Goal: Contribute content: Contribute content

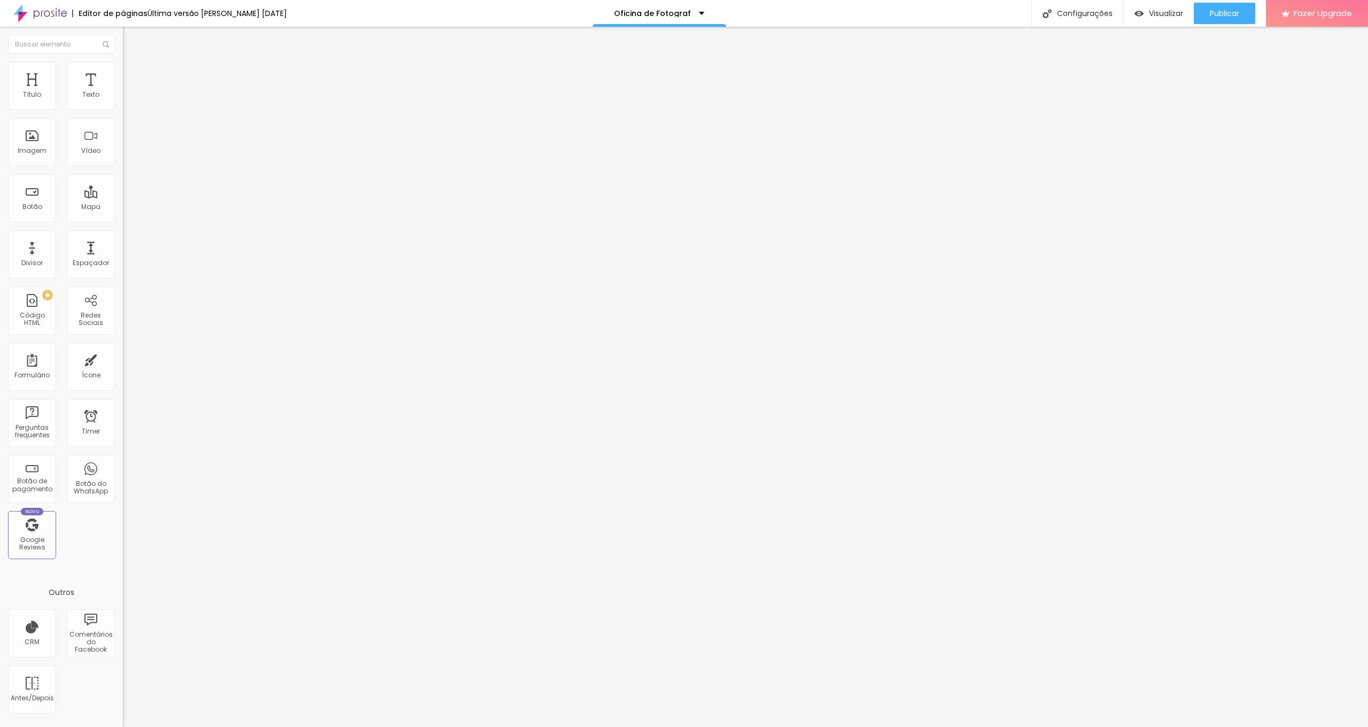
click at [123, 92] on span "Trocar imagem" at bounding box center [152, 87] width 58 height 9
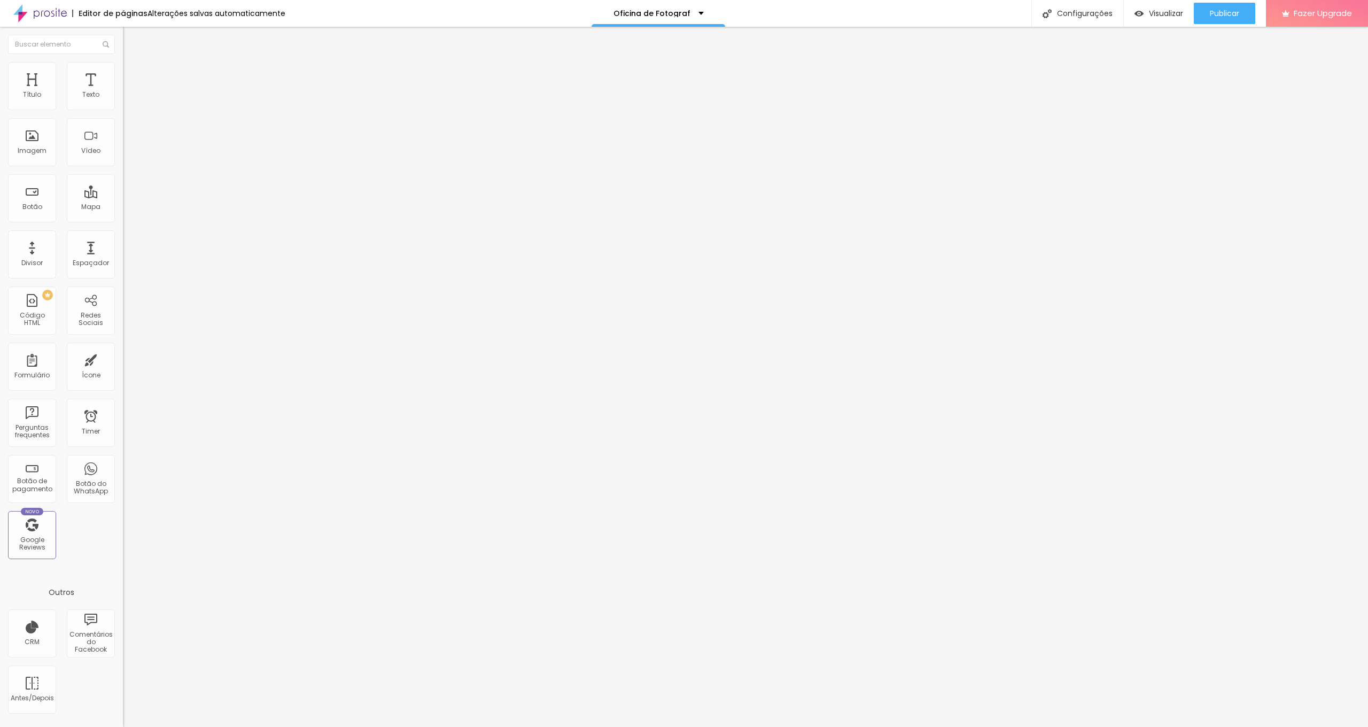
click at [1218, 20] on div "Publicar" at bounding box center [1224, 13] width 29 height 21
click at [123, 108] on img at bounding box center [126, 111] width 6 height 6
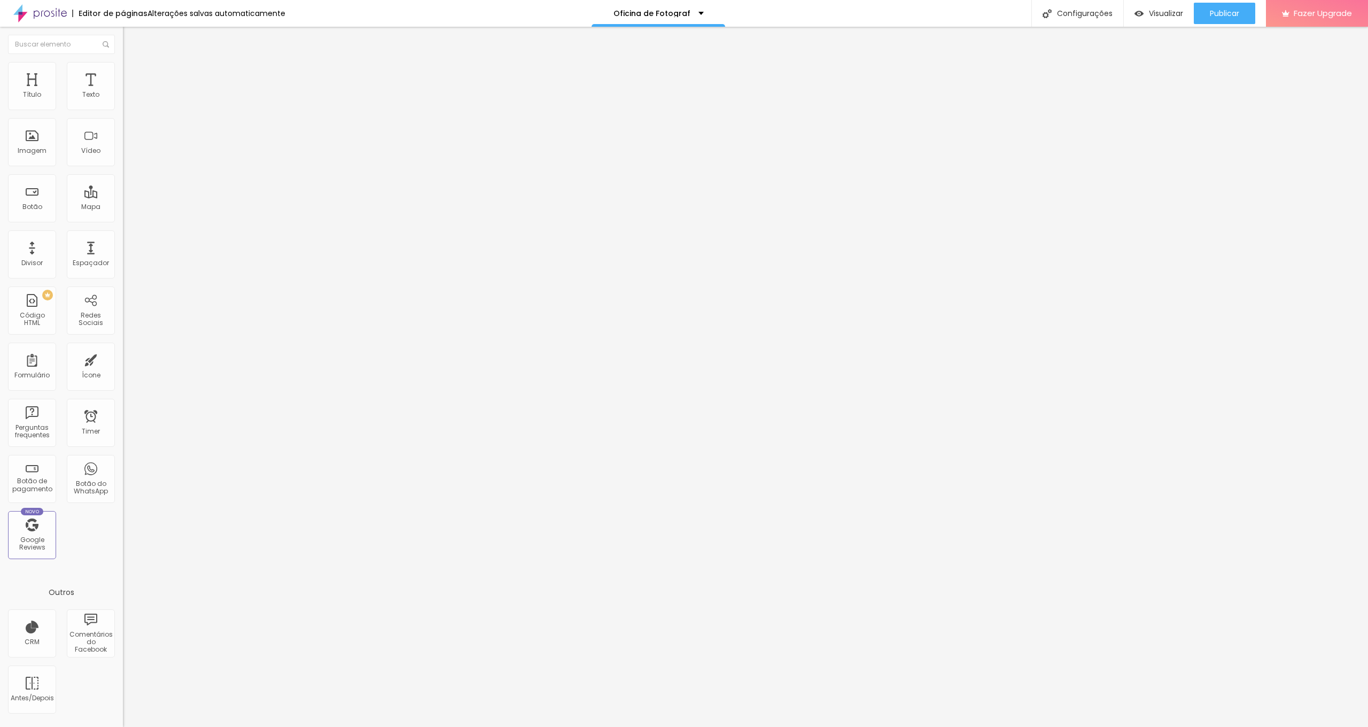
scroll to position [33, 0]
click at [1228, 12] on span "Publicar" at bounding box center [1224, 13] width 29 height 9
click at [1239, 17] on button "Publicar" at bounding box center [1224, 13] width 61 height 21
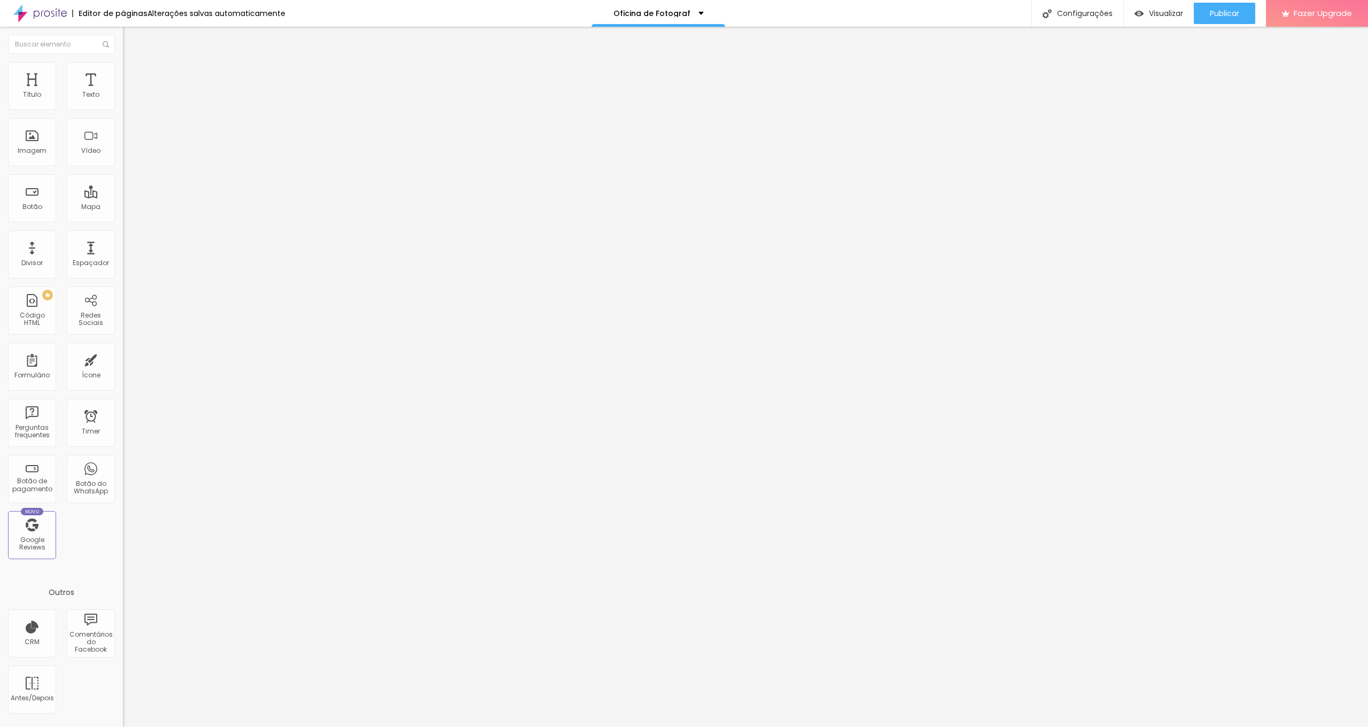
click at [123, 101] on span "Titulo 2" at bounding box center [140, 94] width 35 height 13
click at [123, 62] on li "Avançado" at bounding box center [184, 67] width 123 height 11
type input "17"
type input "18"
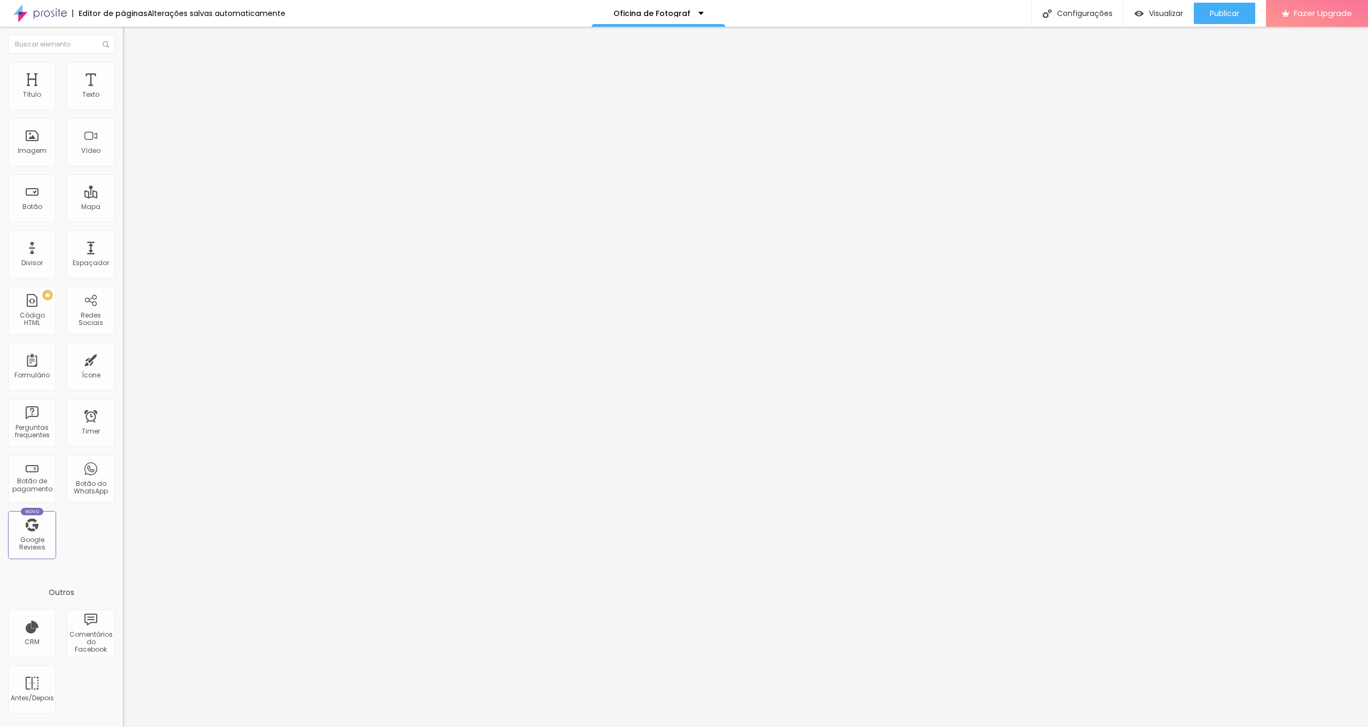
type input "18"
type input "19"
type input "20"
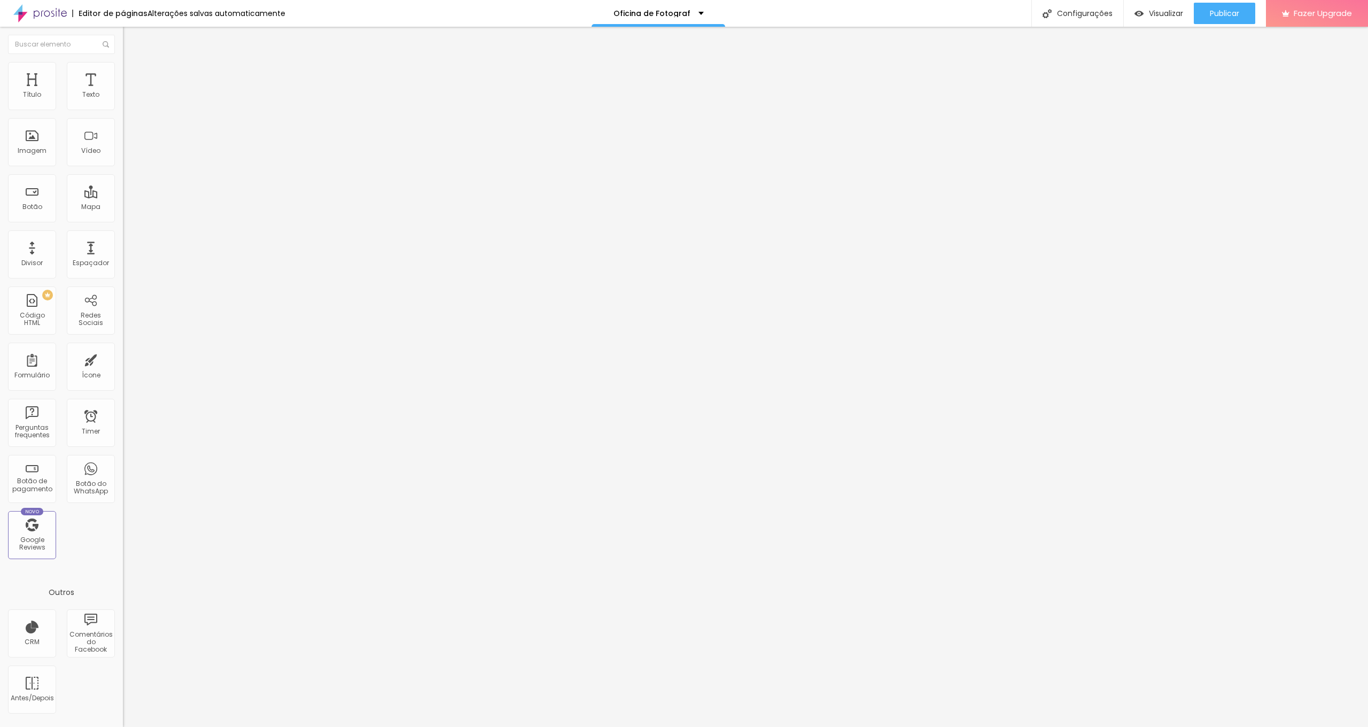
type input "22"
type input "24"
type input "31"
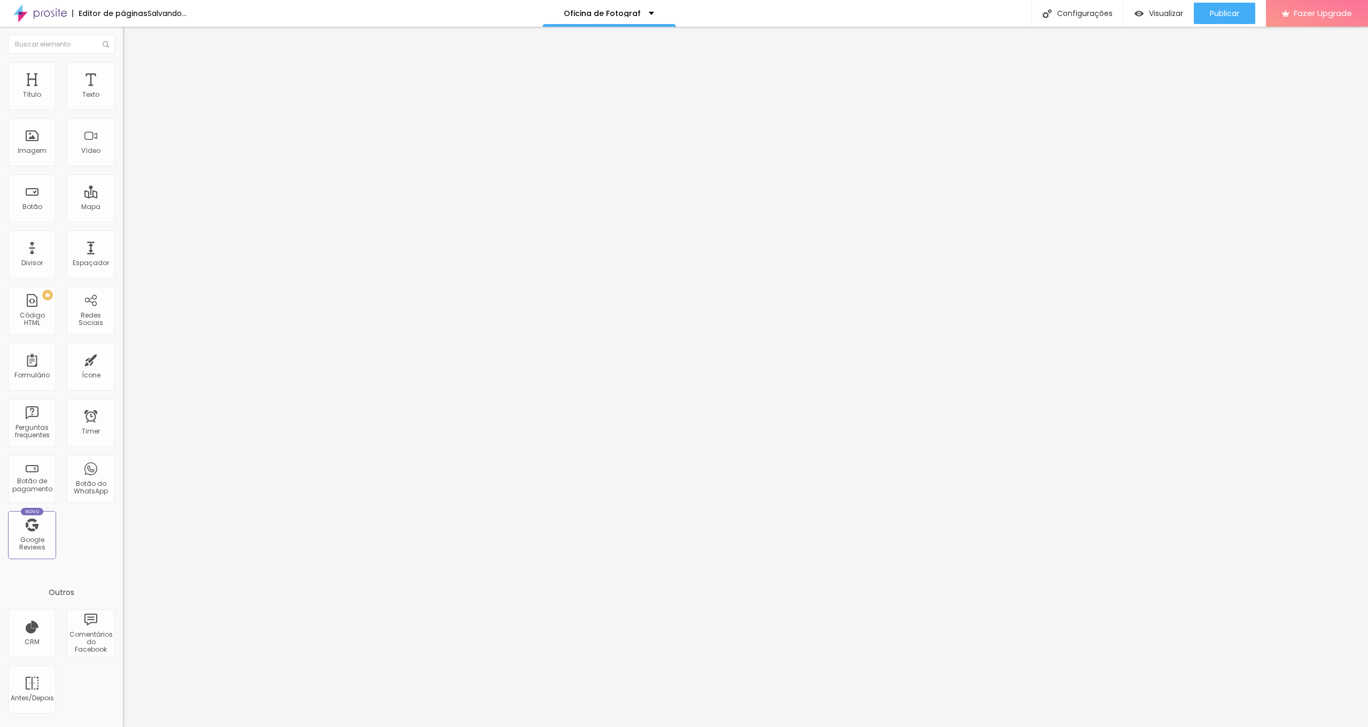
type input "31"
type input "41"
type input "42"
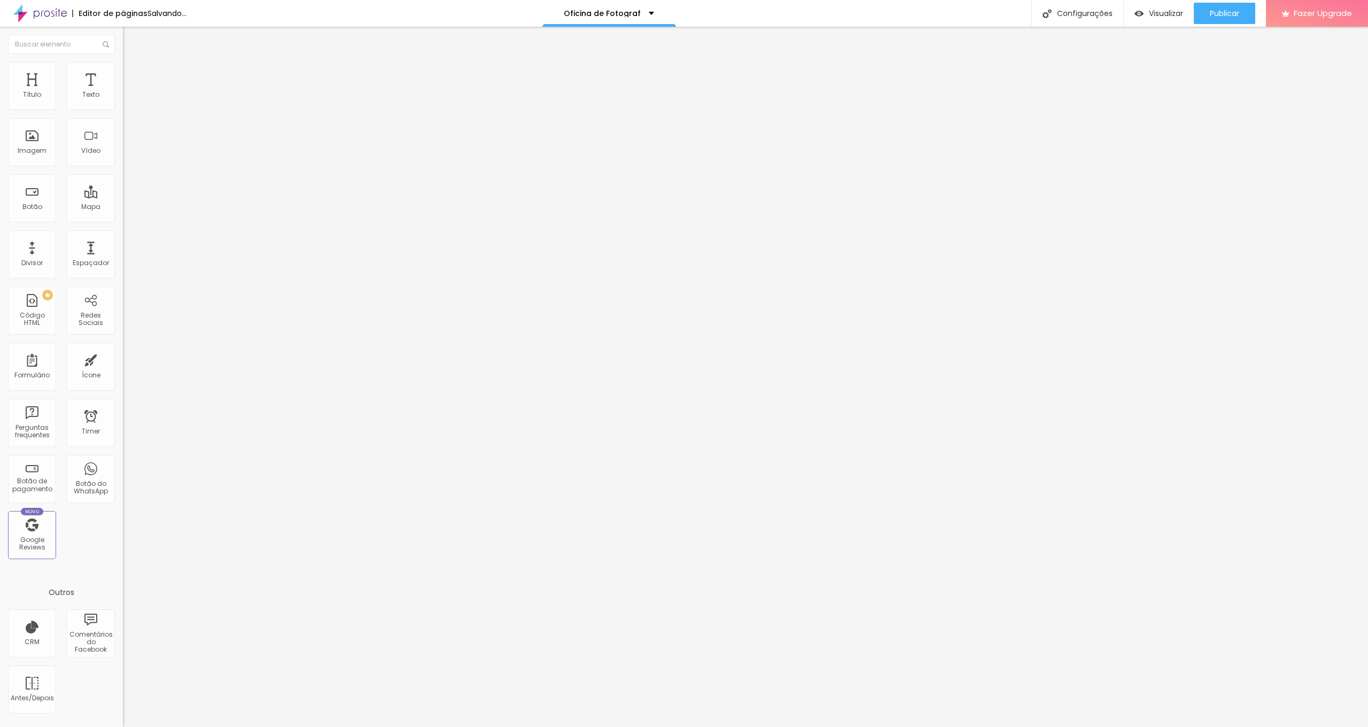
type input "41"
type input "32"
type input "26"
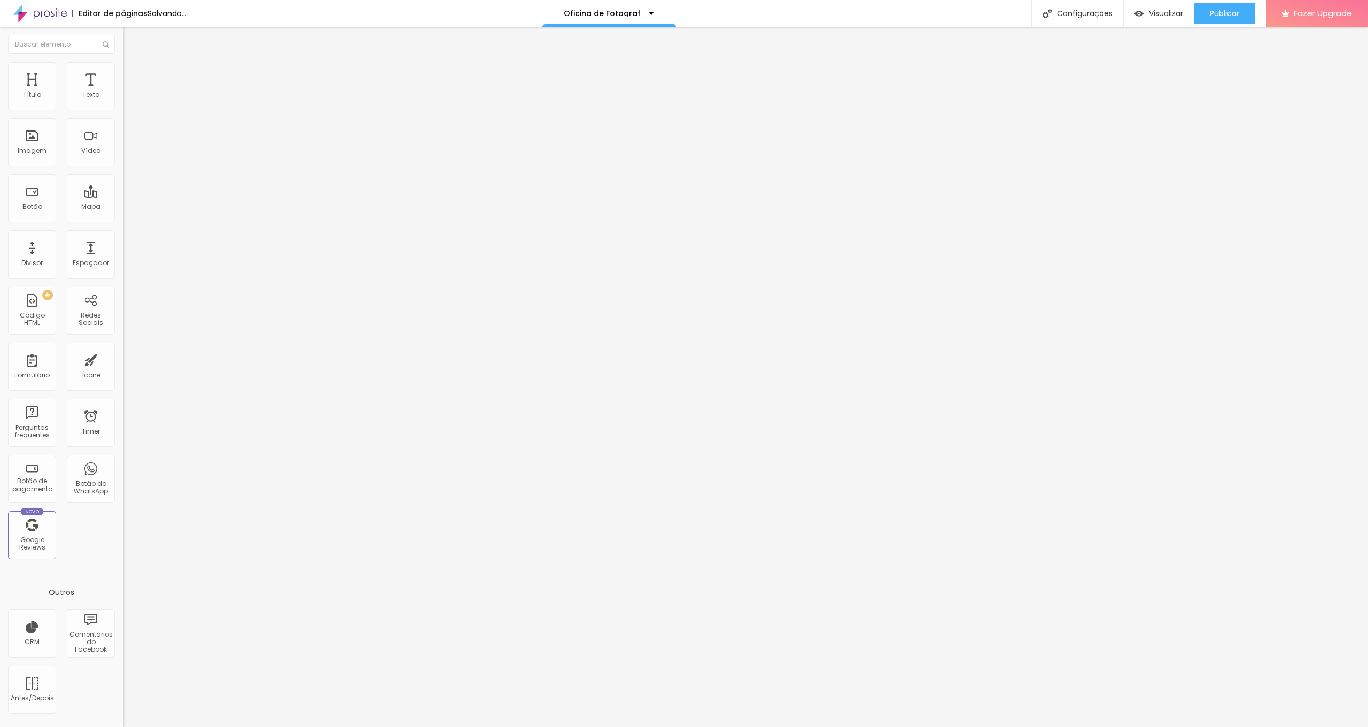
type input "26"
type input "24"
type input "23"
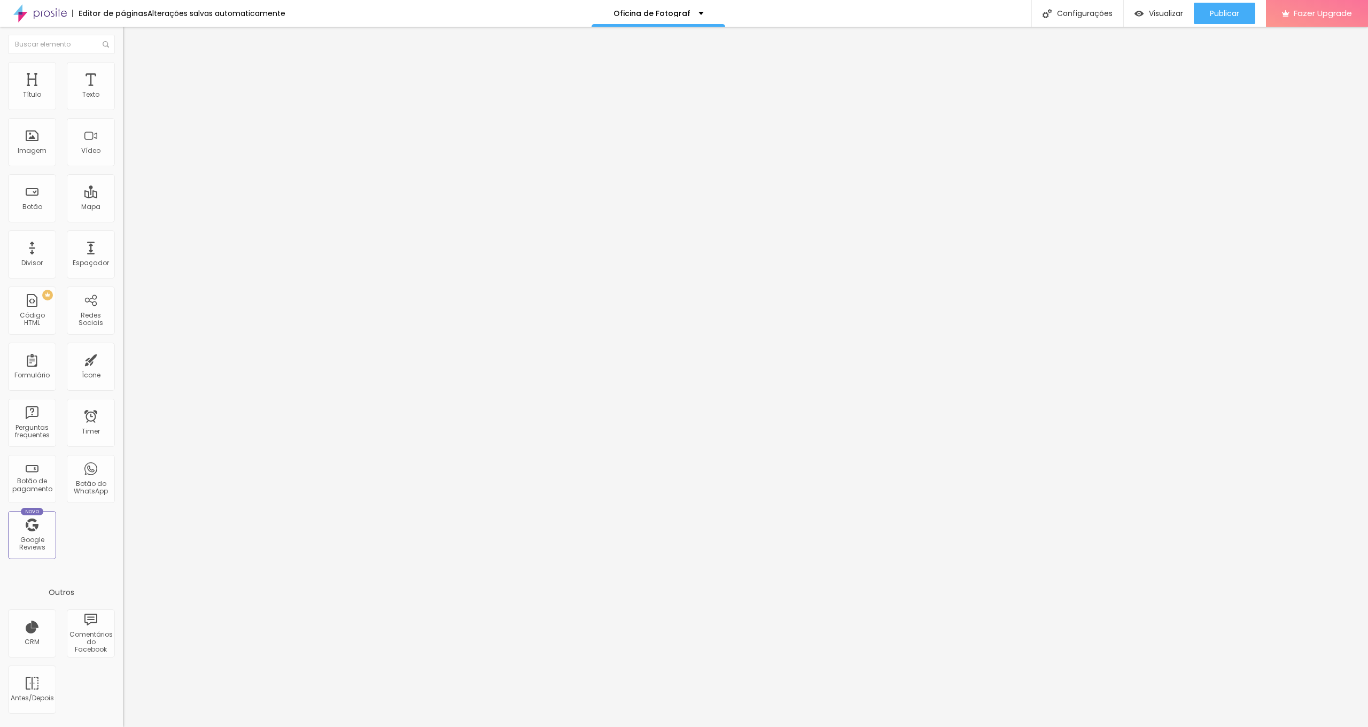
type input "20"
type input "19"
type input "18"
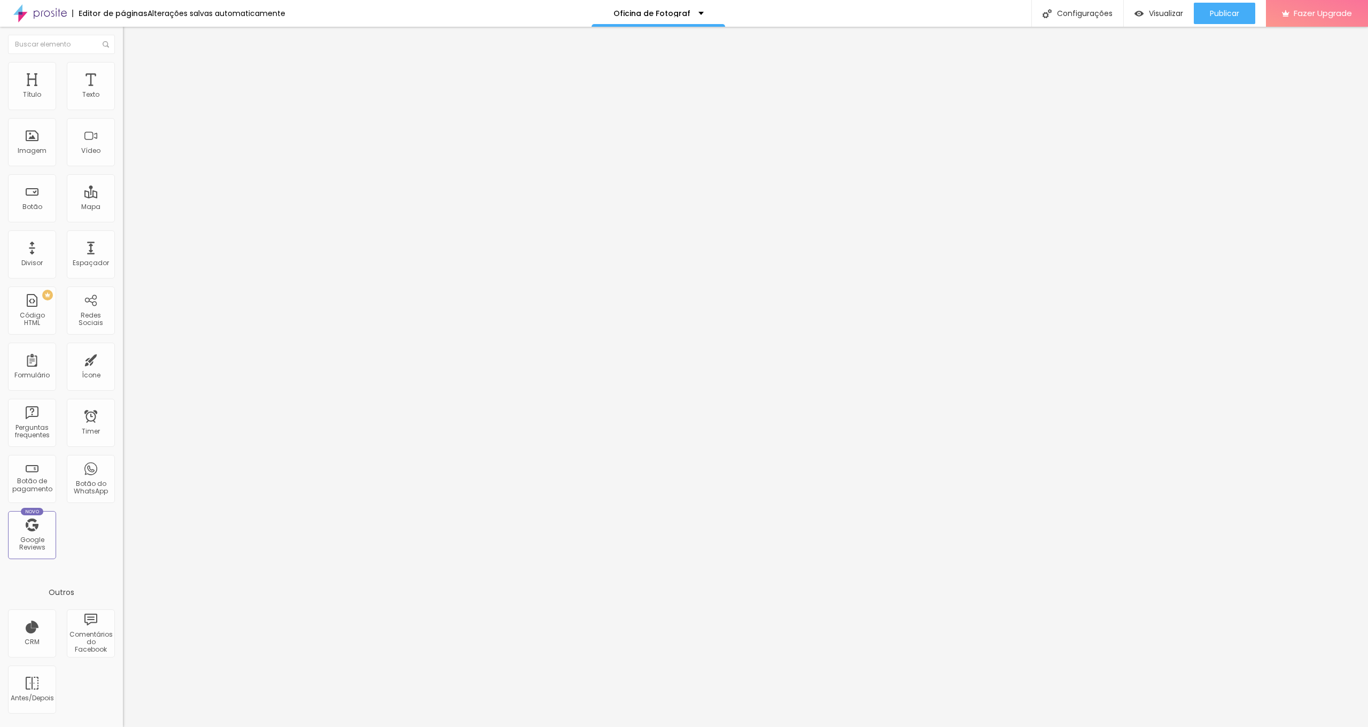
type input "18"
type input "16"
click at [123, 197] on input "range" at bounding box center [157, 201] width 69 height 9
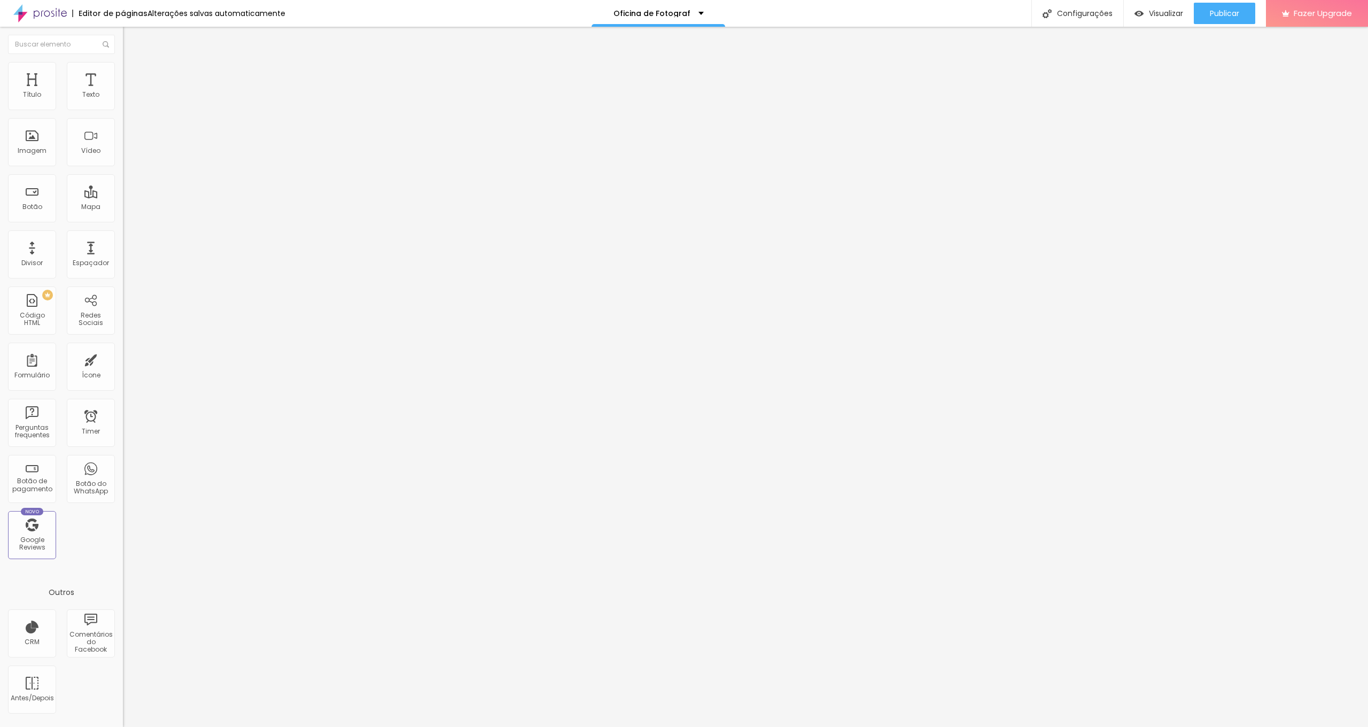
click at [123, 61] on img at bounding box center [128, 56] width 10 height 10
click at [127, 156] on icon "button" at bounding box center [130, 153] width 6 height 6
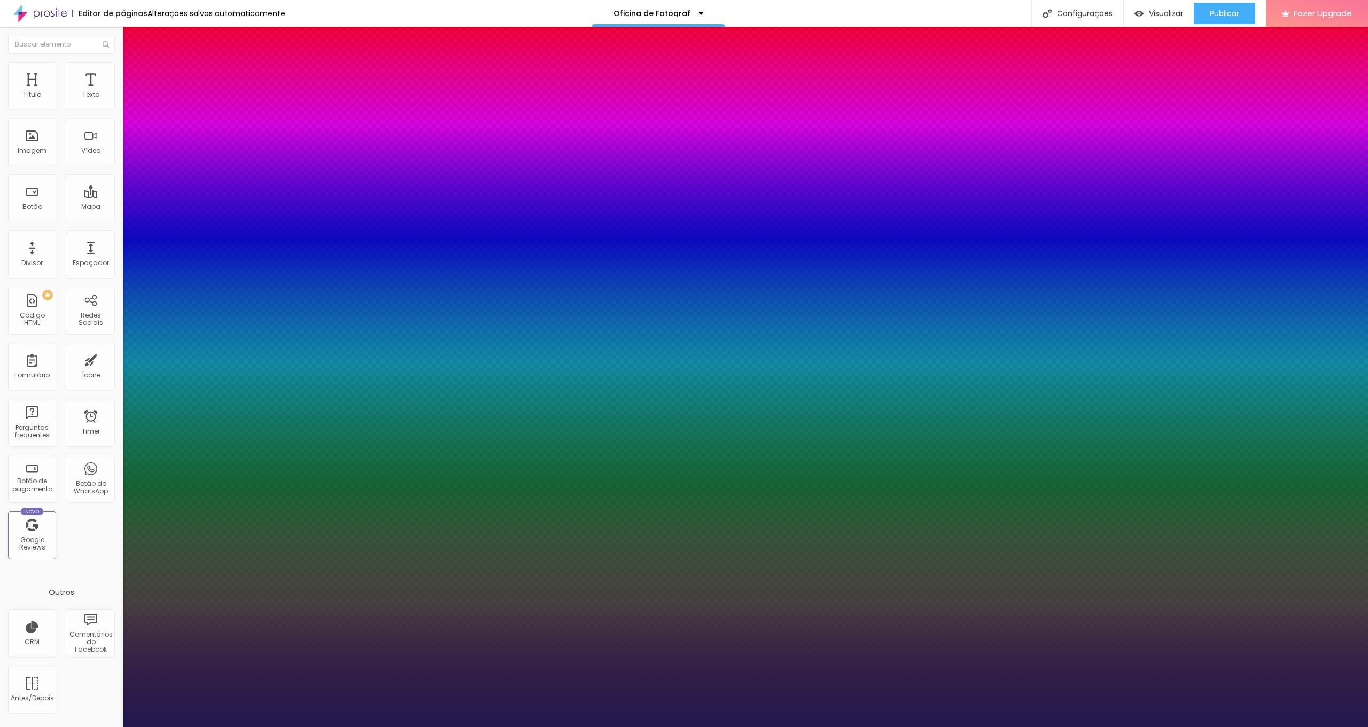
type input "1"
type input "19"
type input "1"
type input "20"
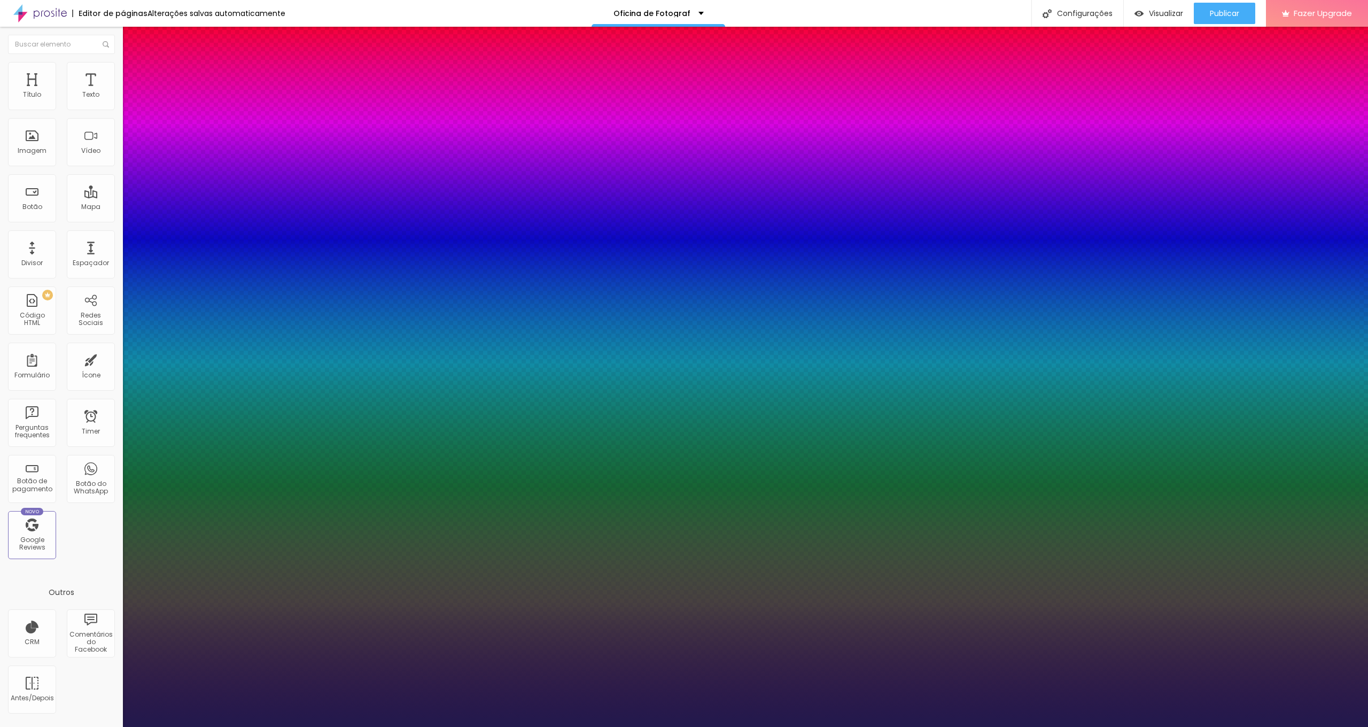
type input "20"
type input "1"
type input "22"
type input "1"
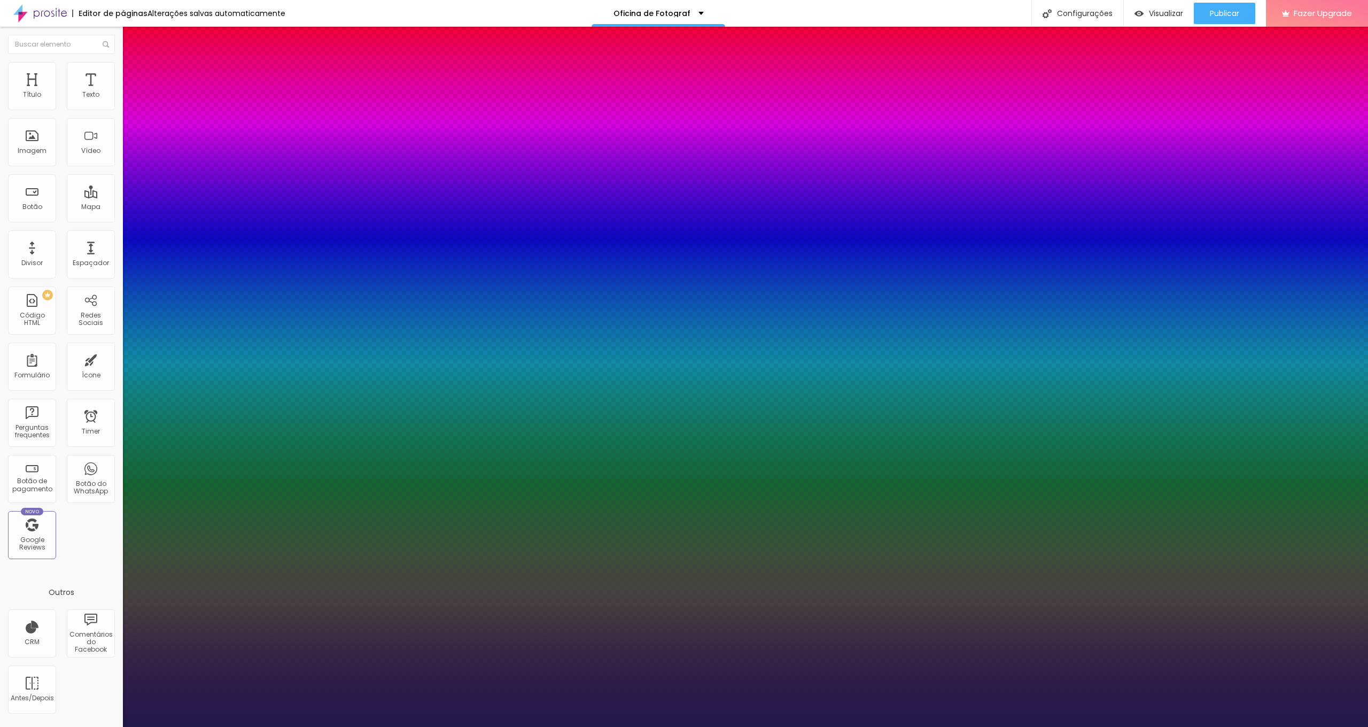
type input "23"
type input "1"
type input "24"
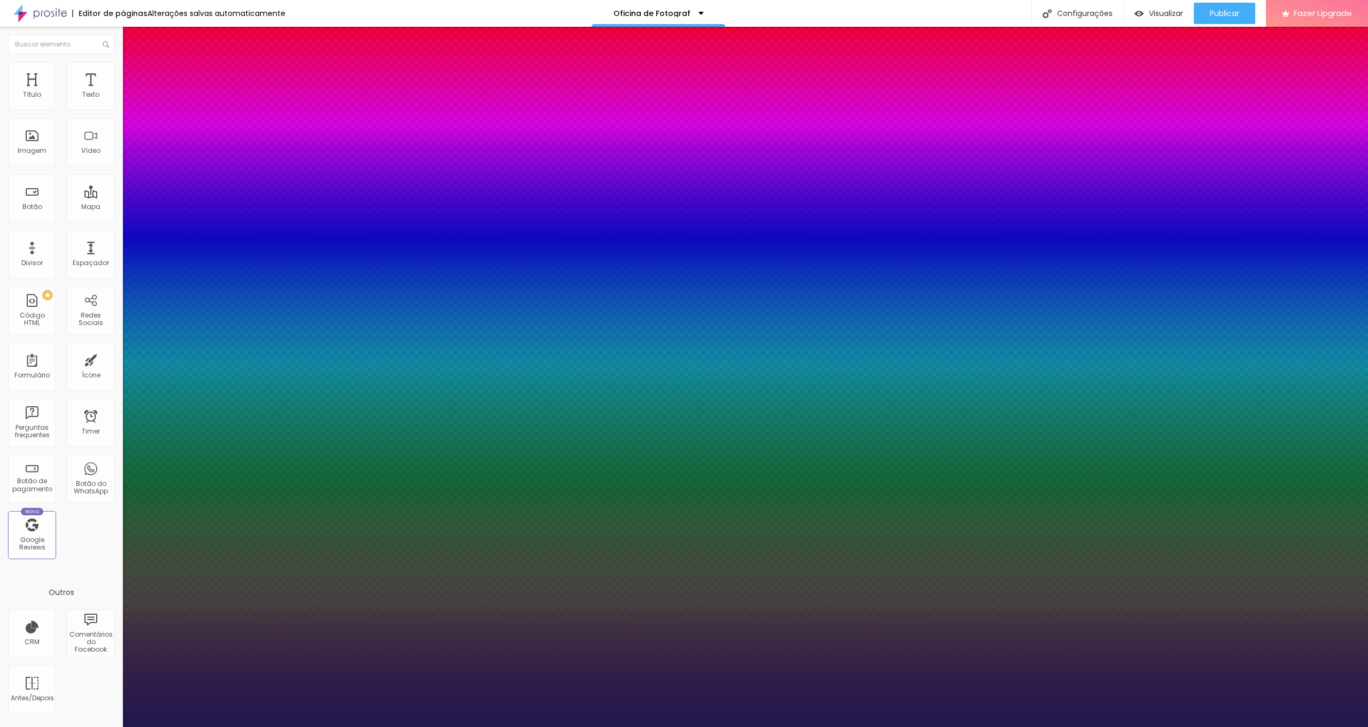
type input "1"
type input "25"
type input "1"
type input "26"
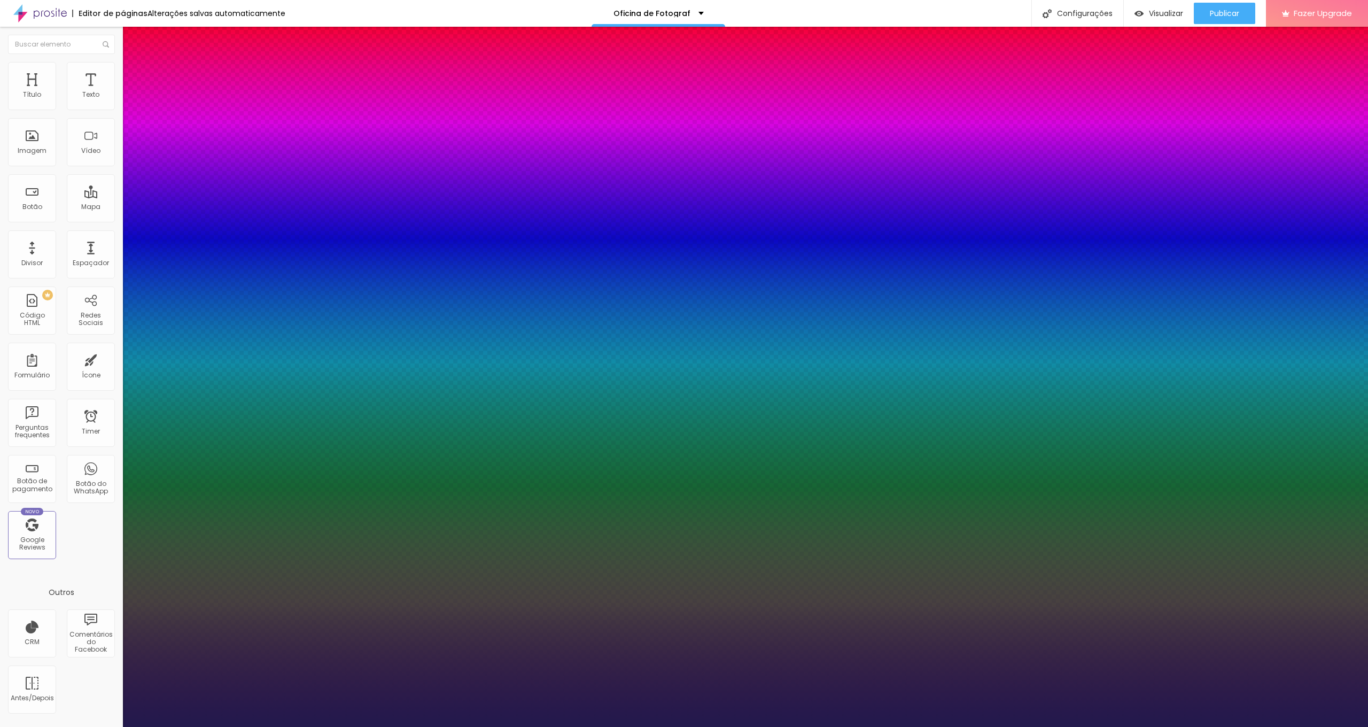
type input "26"
type input "1"
type input "27"
type input "1"
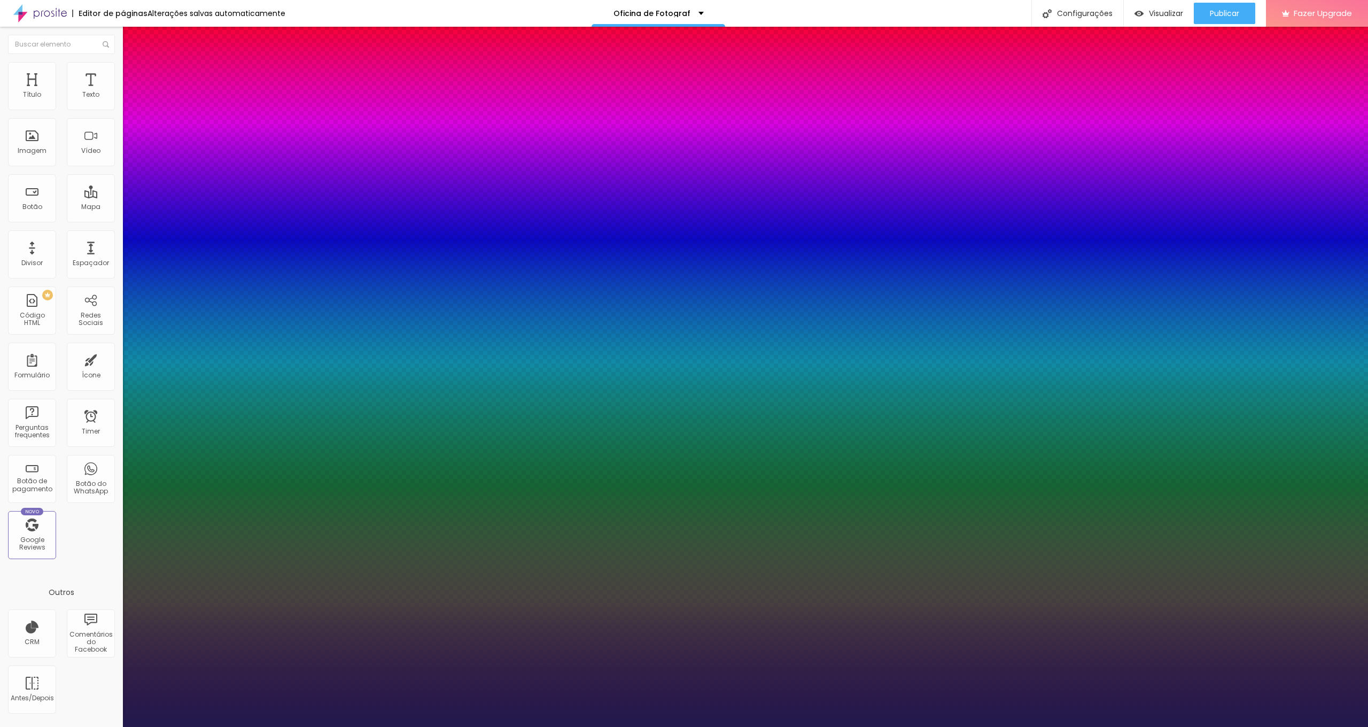
type input "28"
type input "1"
type input "29"
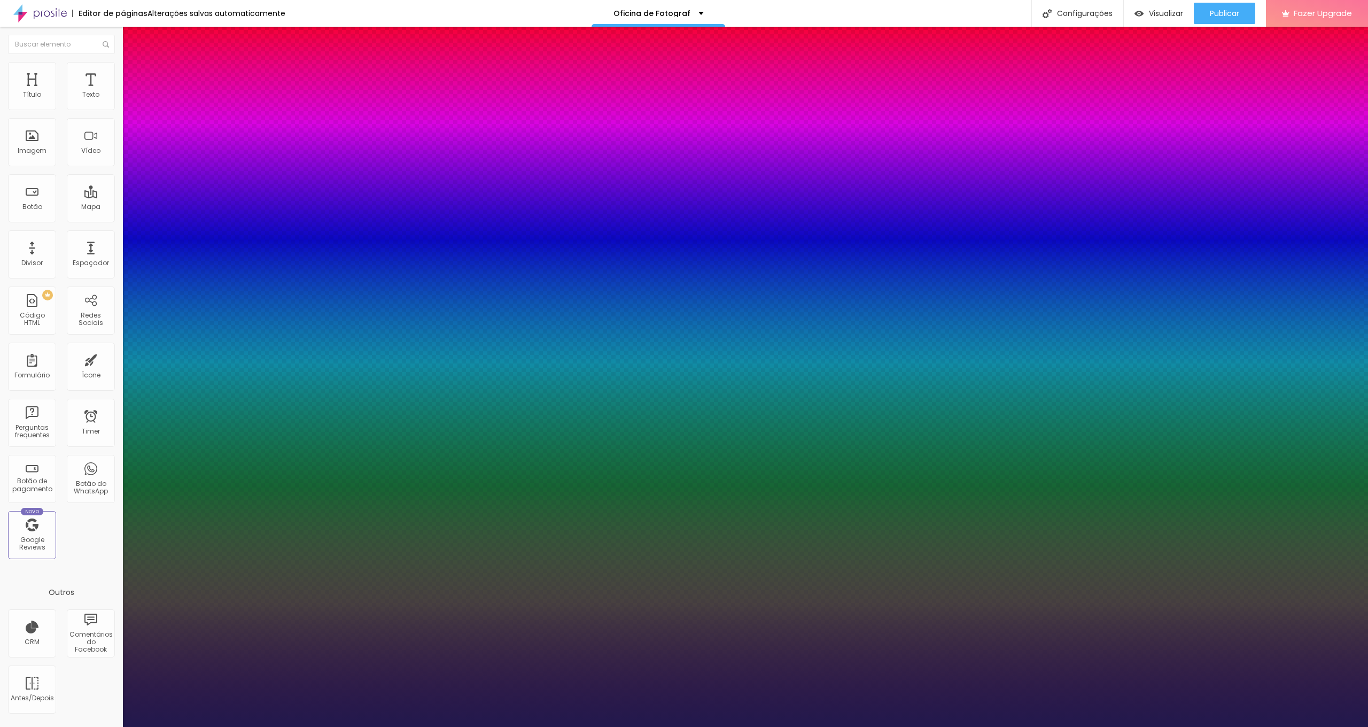
type input "1"
type input "30"
type input "1"
type input "31"
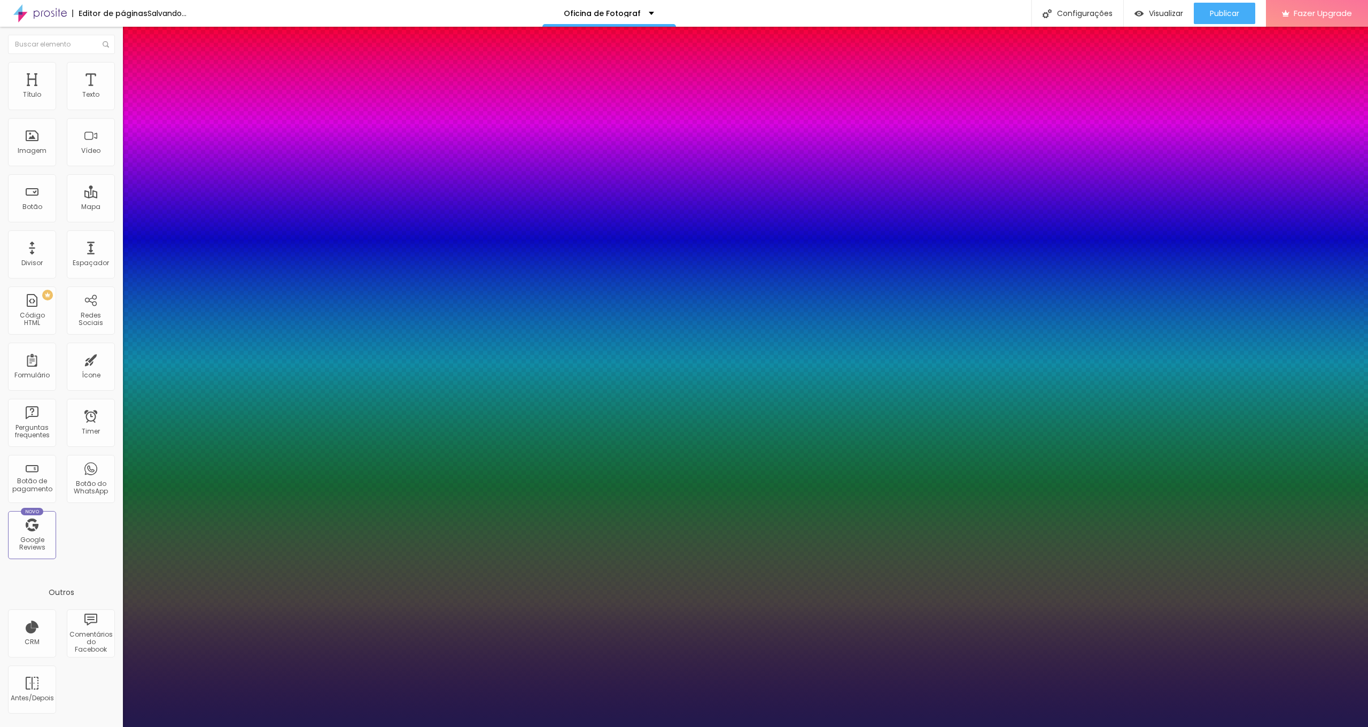
type input "31"
type input "1"
type input "32"
type input "1"
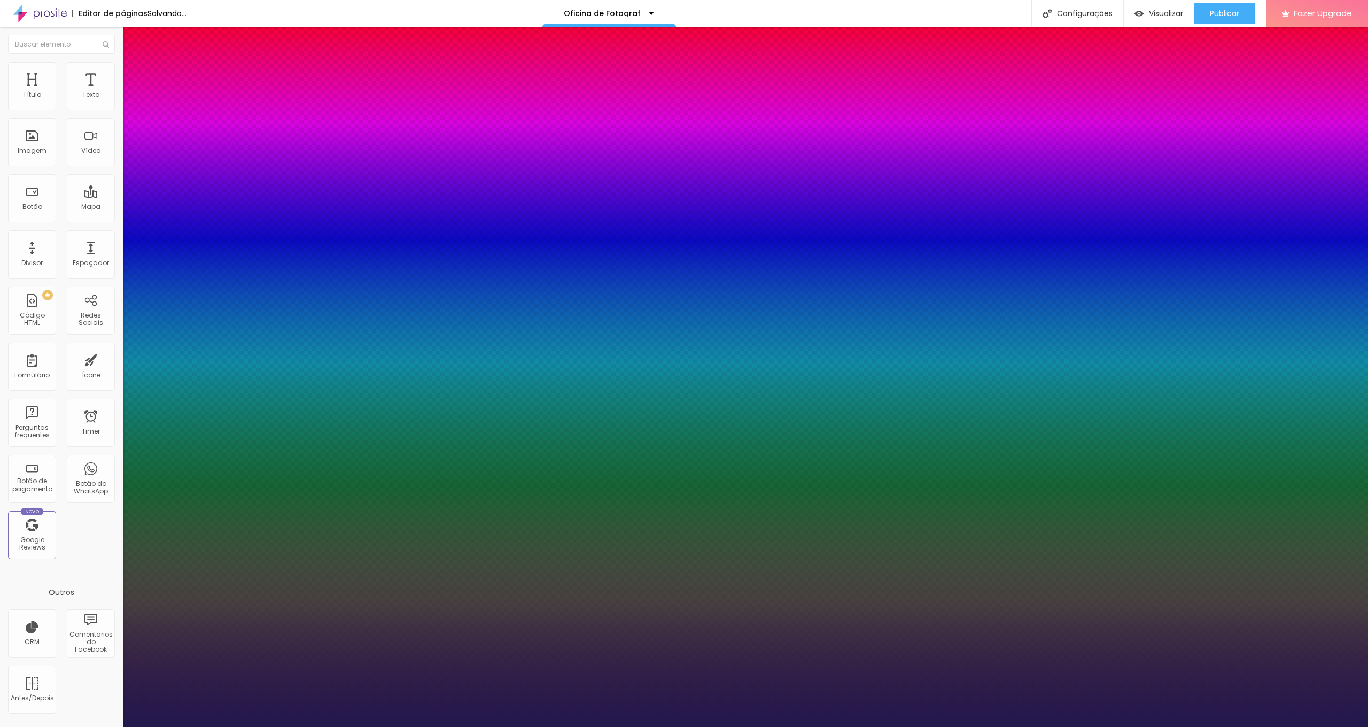
type input "33"
type input "1"
type input "35"
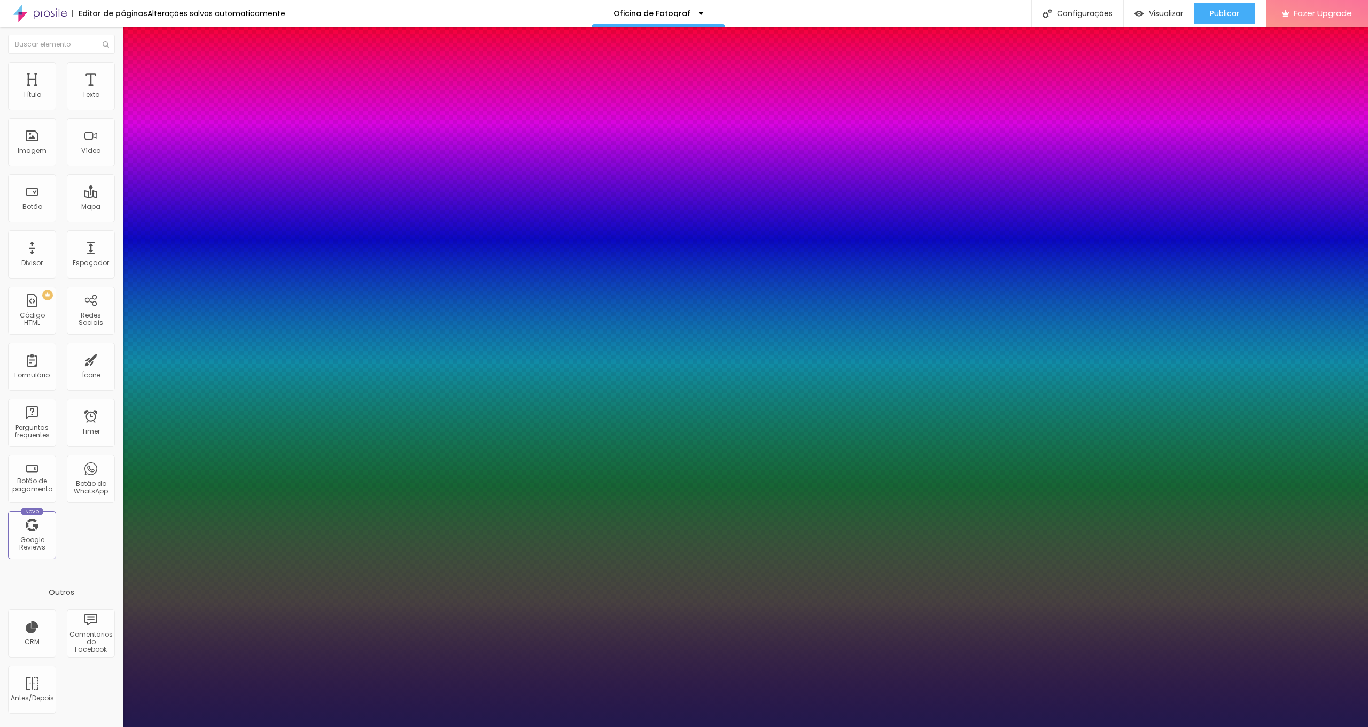
type input "1"
type input "37"
type input "1"
type input "38"
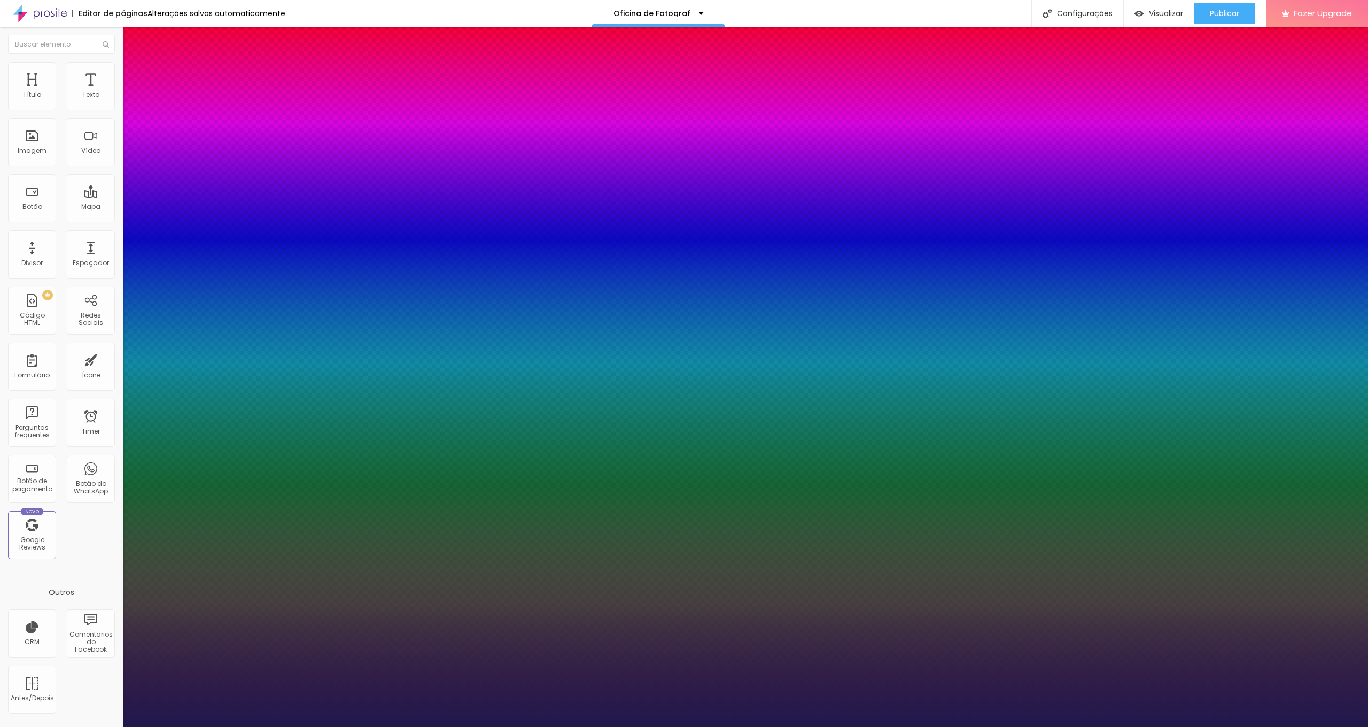
type input "38"
type input "1"
type input "39"
type input "1"
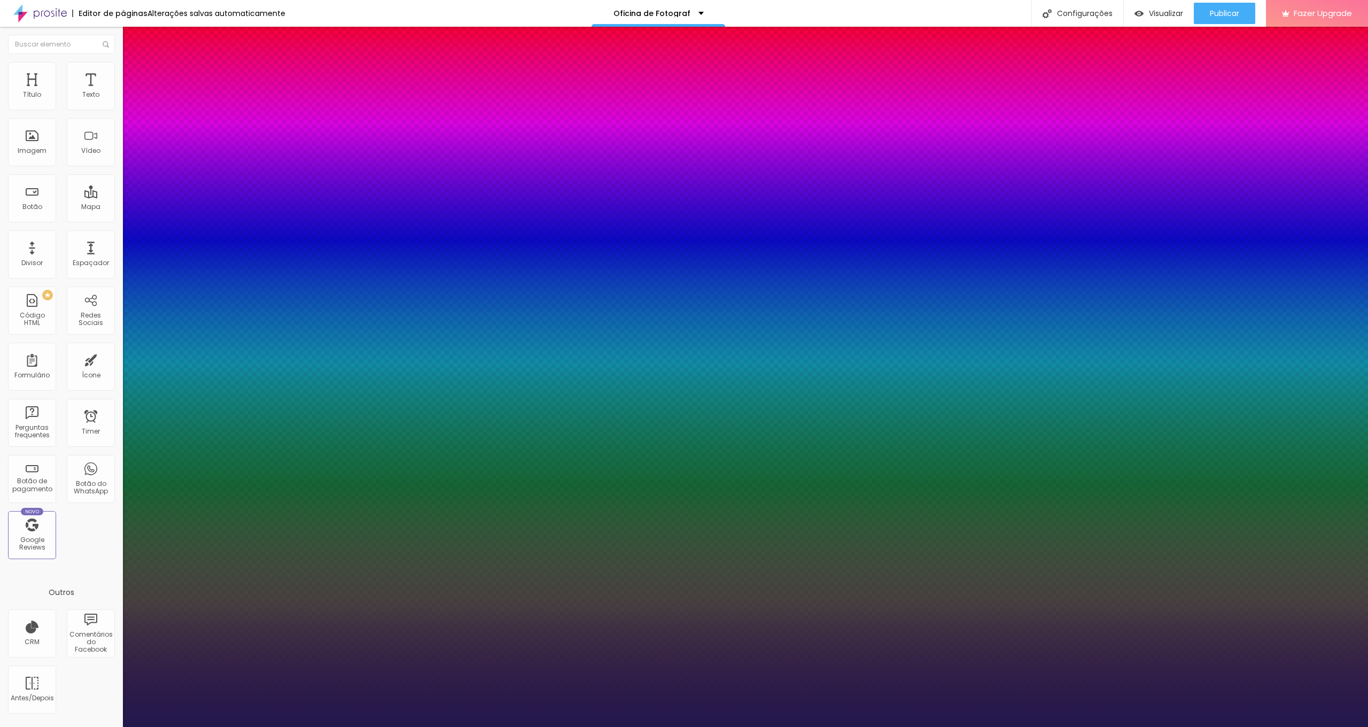
type input "40"
type input "1"
type input "41"
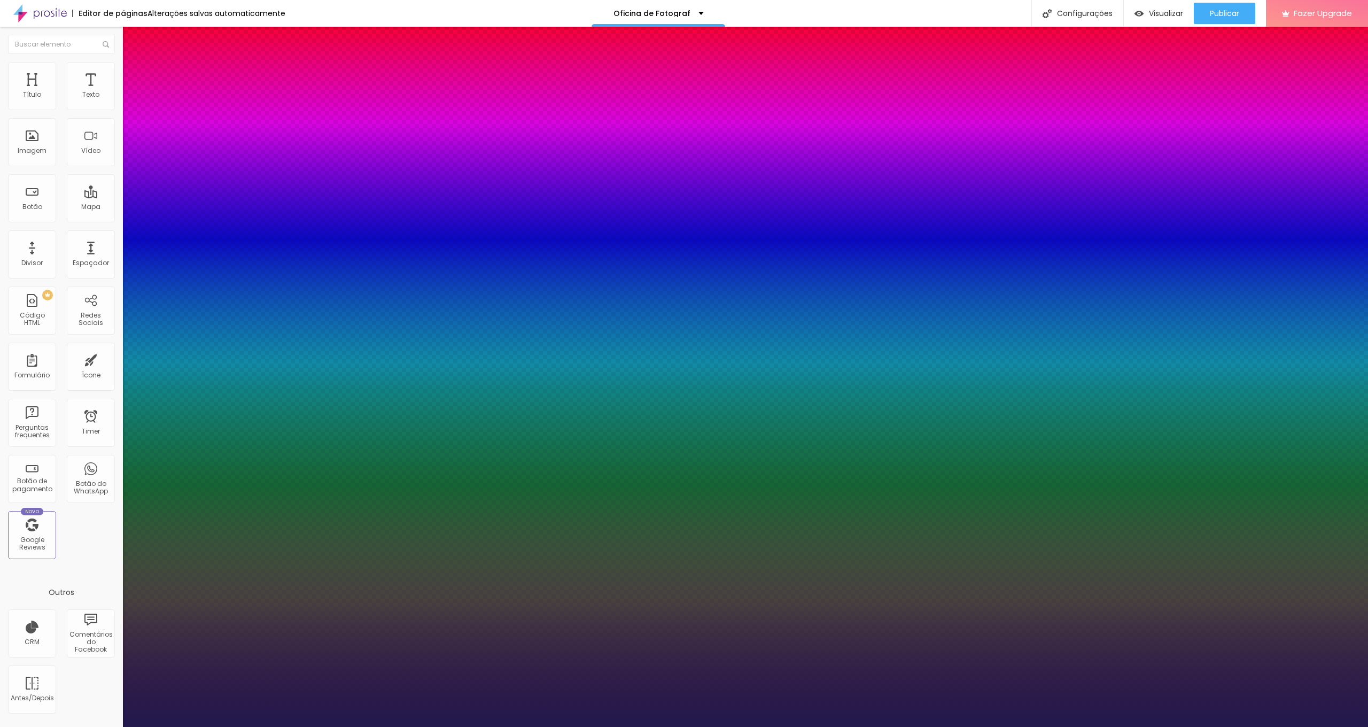
type input "1"
type input "42"
type input "1"
drag, startPoint x: 147, startPoint y: 297, endPoint x: 166, endPoint y: 298, distance: 18.7
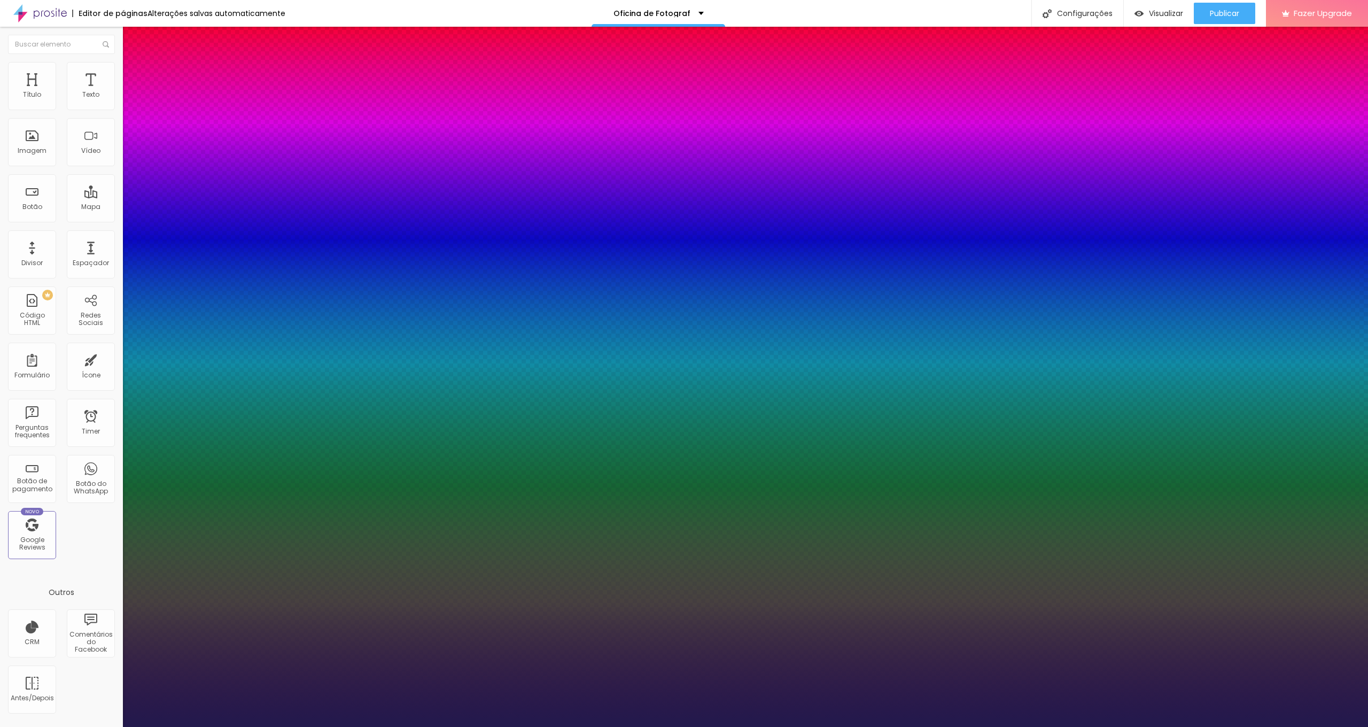
type input "42"
click at [1213, 726] on div at bounding box center [684, 727] width 1368 height 0
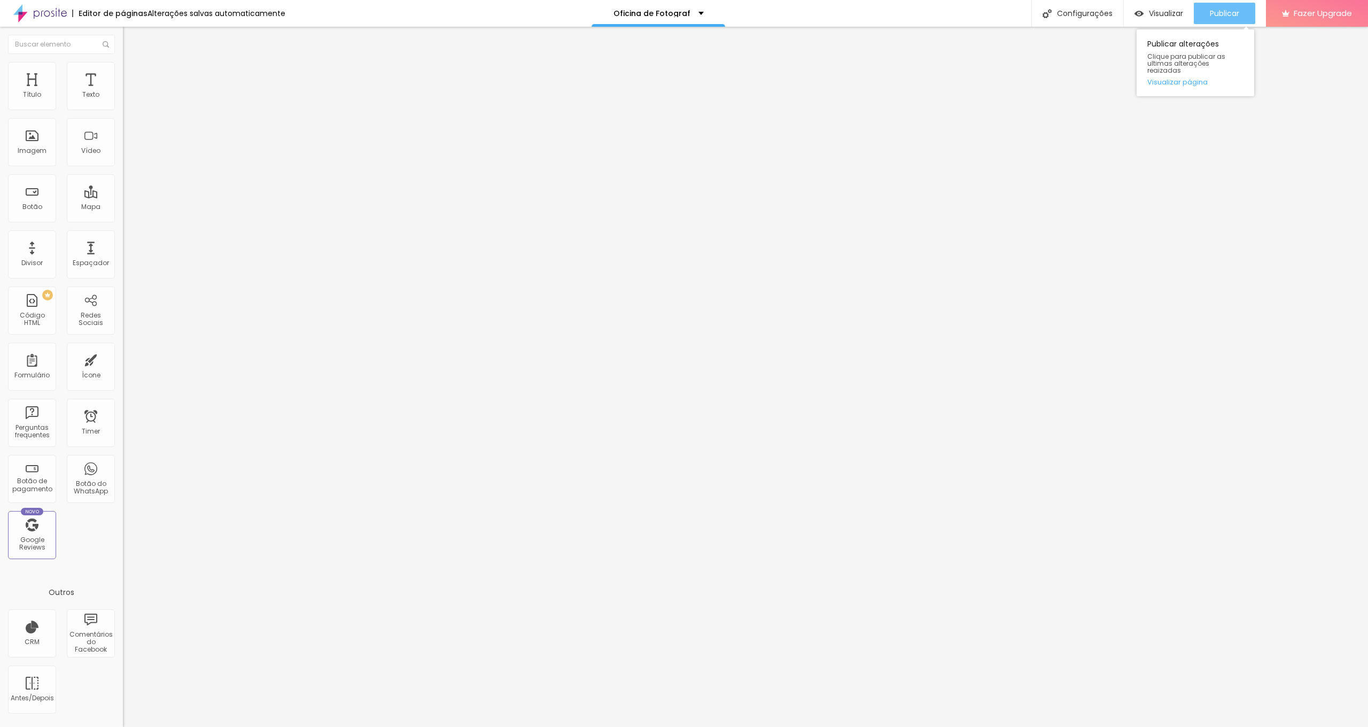
click at [1214, 13] on span "Publicar" at bounding box center [1224, 13] width 29 height 9
